Goal: Task Accomplishment & Management: Manage account settings

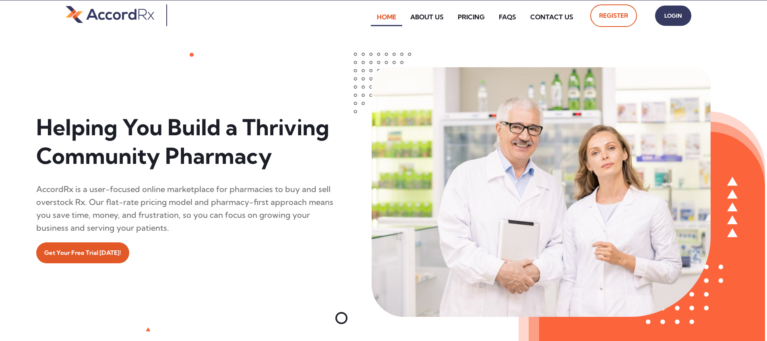
click at [368, 16] on span "Login" at bounding box center [673, 16] width 20 height 12
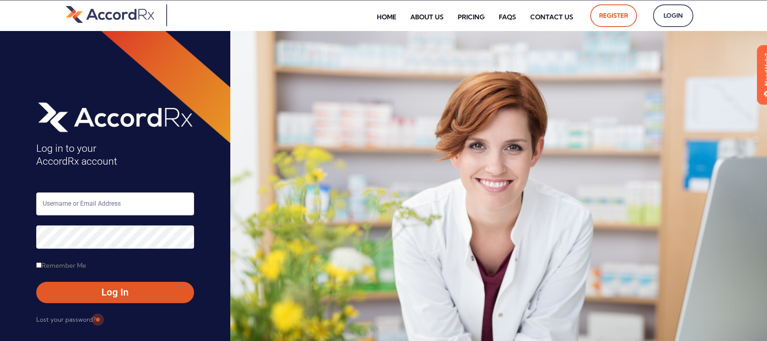
click at [79, 206] on input "text" at bounding box center [115, 203] width 158 height 23
type input "ARX-Erica"
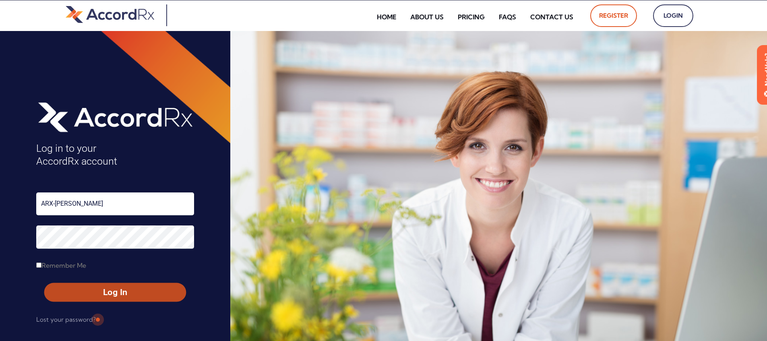
click at [97, 294] on span "Log In" at bounding box center [115, 293] width 127 height 12
